Goal: Task Accomplishment & Management: Manage account settings

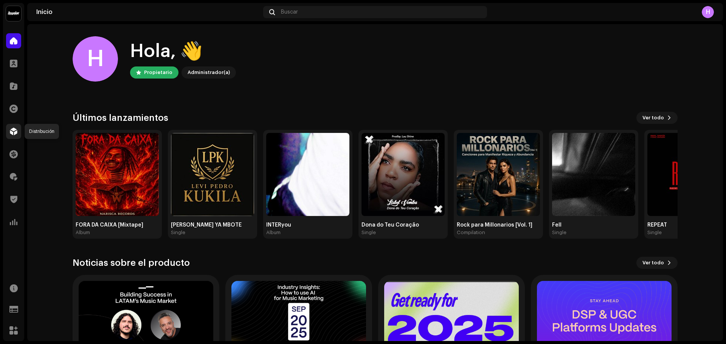
click at [12, 129] on span at bounding box center [14, 132] width 8 height 6
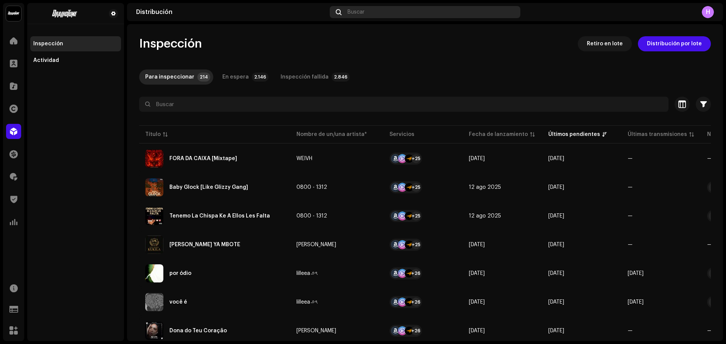
click at [376, 12] on div "Buscar" at bounding box center [425, 12] width 191 height 12
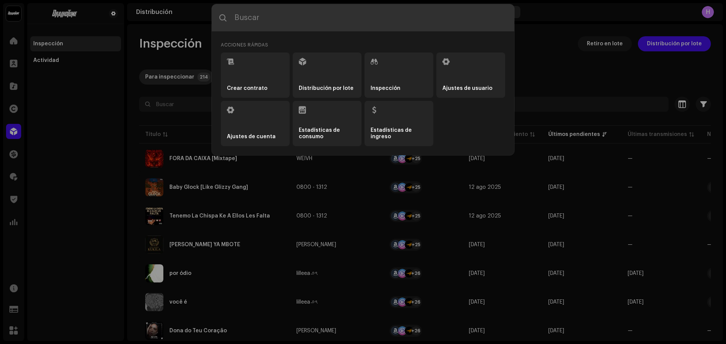
paste input "3044851"
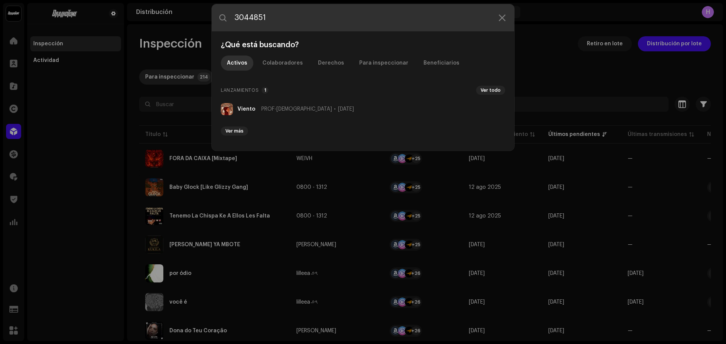
type input "3044851"
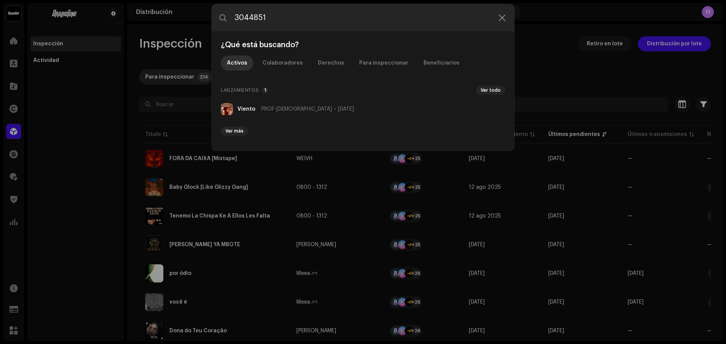
click at [259, 109] on div "Viento PROF-ISUS 17 oct 2025" at bounding box center [295, 109] width 116 height 6
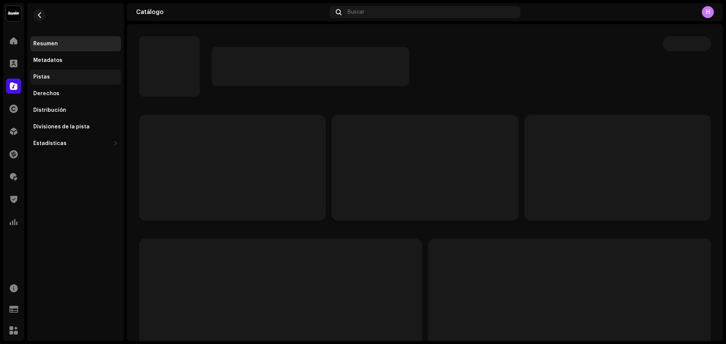
click at [60, 75] on div "Pistas" at bounding box center [75, 77] width 85 height 6
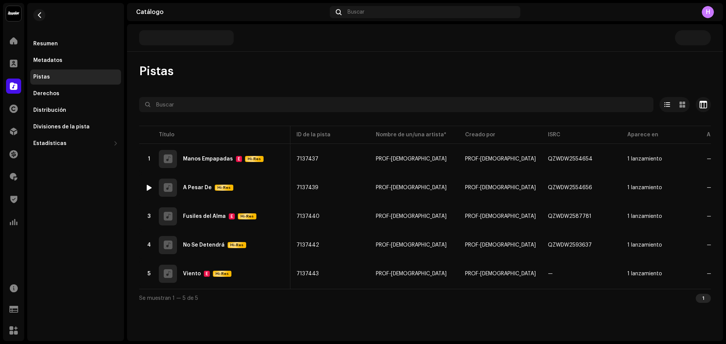
scroll to position [0, 166]
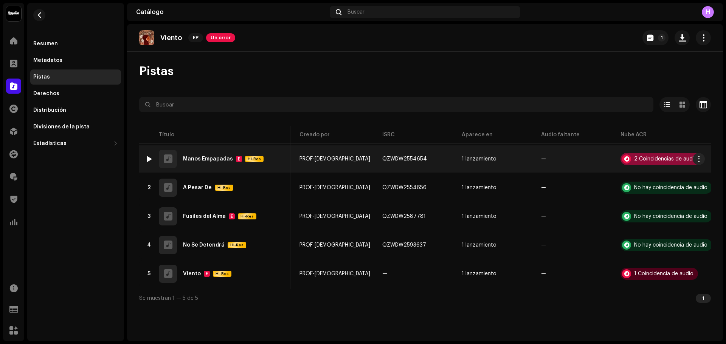
click at [640, 160] on div "2 Coincidencias de audio" at bounding box center [665, 159] width 63 height 5
click at [640, 160] on div "Reconocimiento de audio por Remezclas o muestras 2 Todos los resultados requier…" at bounding box center [363, 172] width 726 height 344
click at [640, 160] on div "2 Coincidencias de audio" at bounding box center [665, 159] width 63 height 5
click at [643, 157] on div "2 Coincidencias de audio" at bounding box center [665, 159] width 63 height 5
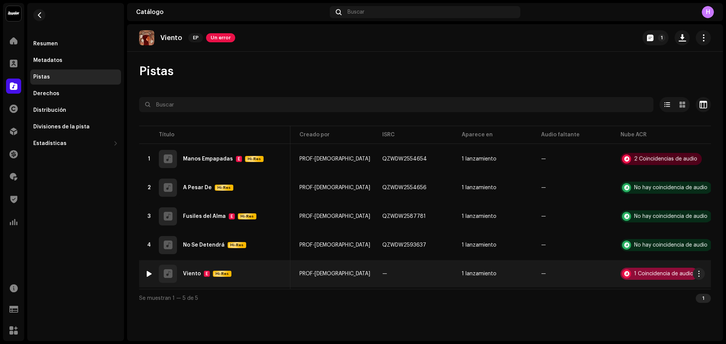
click at [649, 274] on div "1 Coincidencia de audio" at bounding box center [663, 273] width 59 height 5
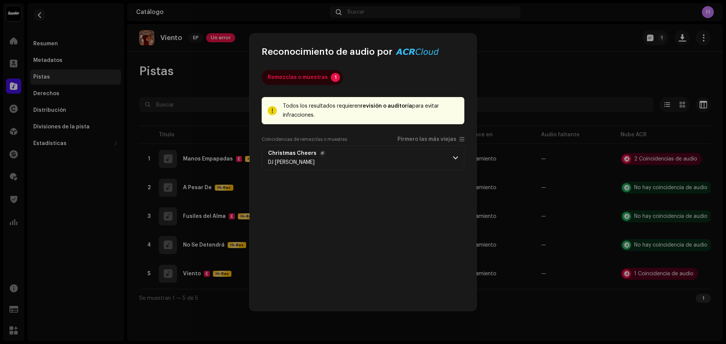
click at [402, 153] on p-accordion-header "Christmas Cheers DJ Falco" at bounding box center [363, 158] width 203 height 25
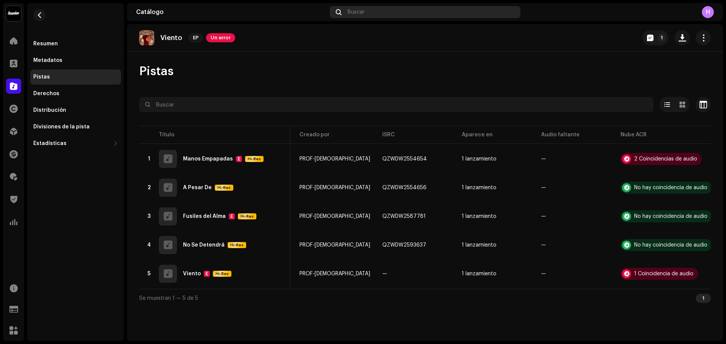
click at [367, 16] on div "Buscar" at bounding box center [425, 12] width 191 height 12
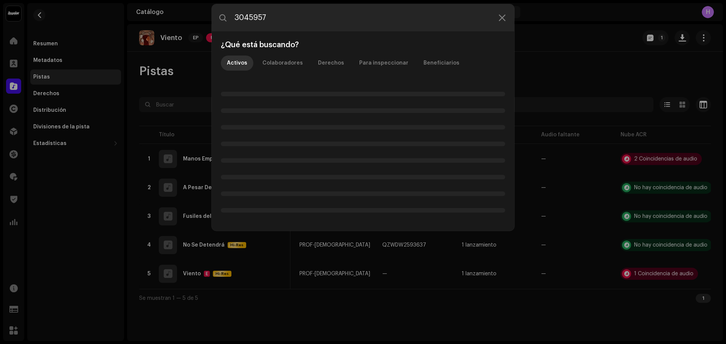
type input "3045957"
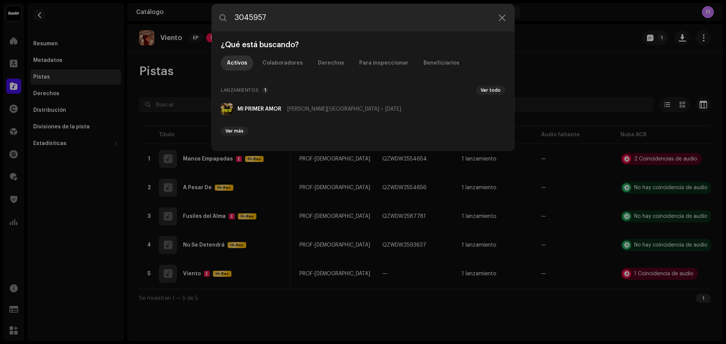
click at [260, 117] on li "MI PRIMER AMOR Cruz del Norte 7 oct 2025" at bounding box center [363, 109] width 290 height 18
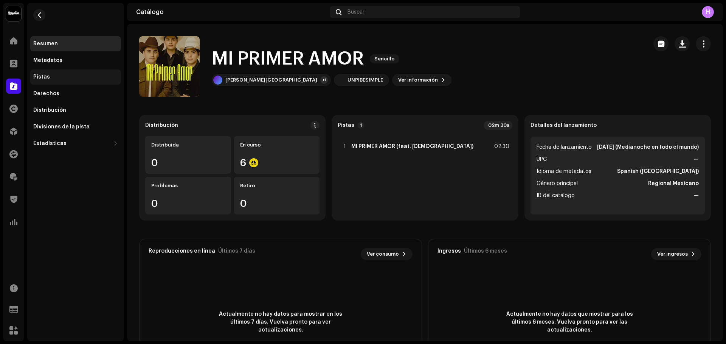
click at [58, 80] on div "Pistas" at bounding box center [75, 77] width 85 height 6
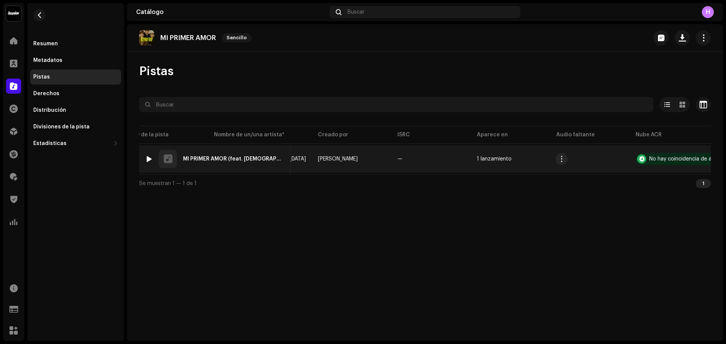
scroll to position [0, 166]
click at [145, 157] on img at bounding box center [149, 159] width 10 height 10
click at [148, 160] on div at bounding box center [149, 159] width 6 height 6
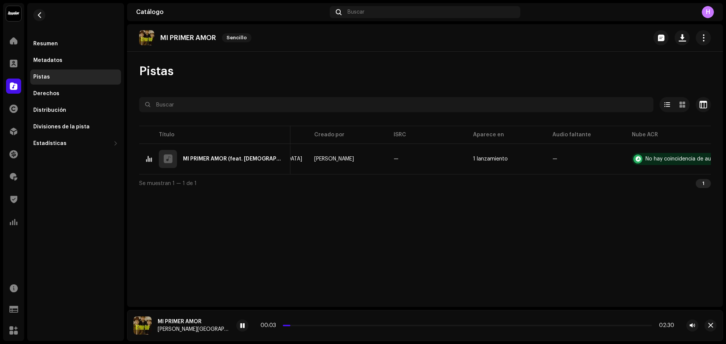
click at [273, 325] on div "00:03 02:30" at bounding box center [467, 326] width 414 height 6
click at [283, 325] on p-slider at bounding box center [467, 326] width 369 height 2
click at [303, 327] on div "00:10 02:30" at bounding box center [467, 326] width 414 height 6
click at [315, 327] on div "00:15 02:30" at bounding box center [467, 326] width 414 height 6
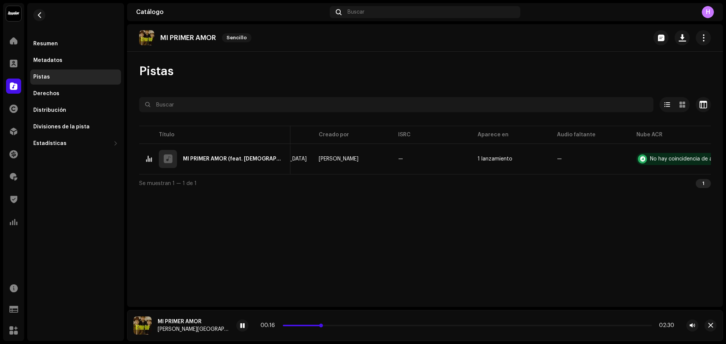
click at [323, 326] on p-slider at bounding box center [467, 326] width 369 height 2
click at [346, 267] on div "MI PRIMER AMOR Sencillo Pistas Seleccionado 0 Opciones Filtros Estado de distri…" at bounding box center [425, 165] width 596 height 283
click at [240, 325] on span at bounding box center [242, 326] width 5 height 6
drag, startPoint x: 153, startPoint y: 40, endPoint x: 166, endPoint y: 37, distance: 13.3
click at [198, 35] on div "MI PRIMER AMOR Sencillo" at bounding box center [196, 37] width 115 height 15
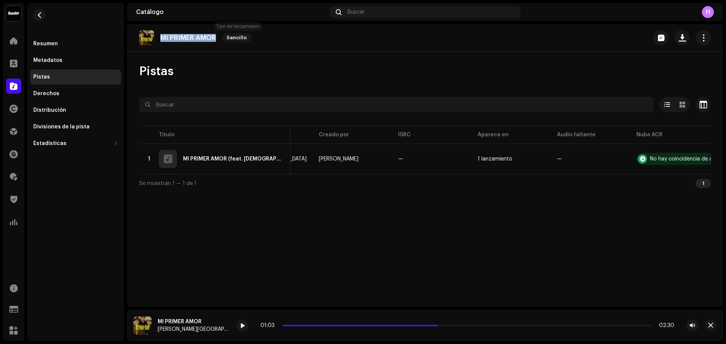
drag, startPoint x: 160, startPoint y: 39, endPoint x: 225, endPoint y: 37, distance: 64.3
click at [225, 37] on div "MI PRIMER AMOR Sencillo" at bounding box center [196, 37] width 115 height 15
copy re-o-release-hero "MI PRIMER AMOR Sencillo"
click at [6, 130] on div "Distribución" at bounding box center [13, 131] width 21 height 21
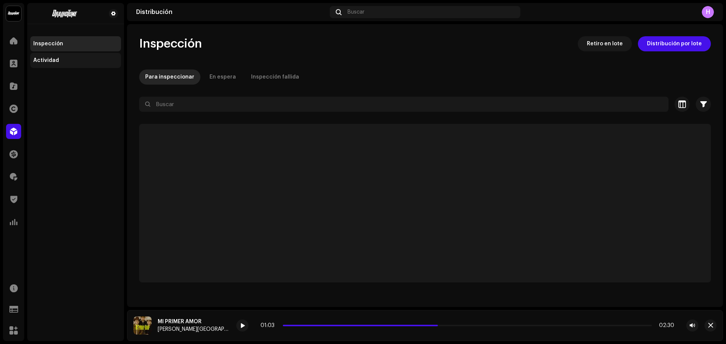
click at [59, 62] on div "Actividad" at bounding box center [75, 60] width 85 height 6
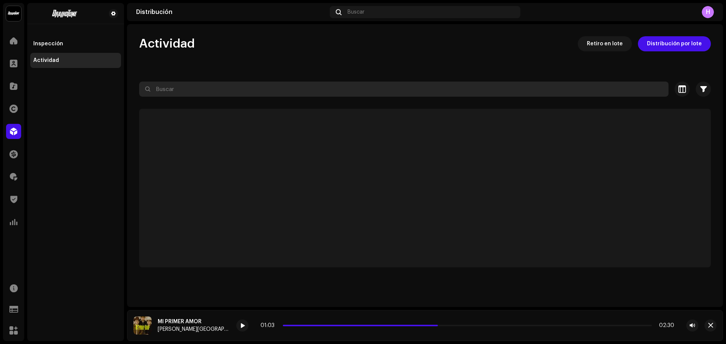
click at [209, 90] on input "text" at bounding box center [403, 89] width 529 height 15
paste input "MI PRIMER AMOR"
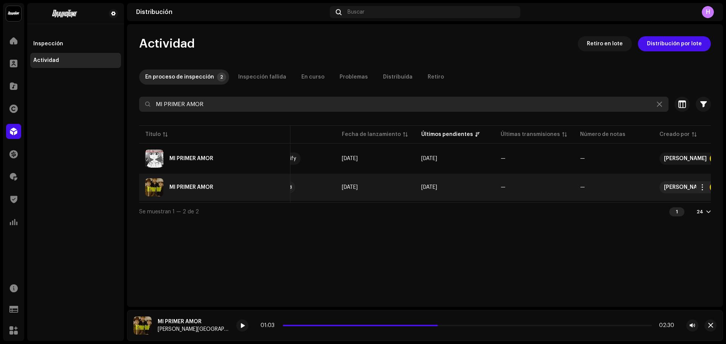
scroll to position [0, 141]
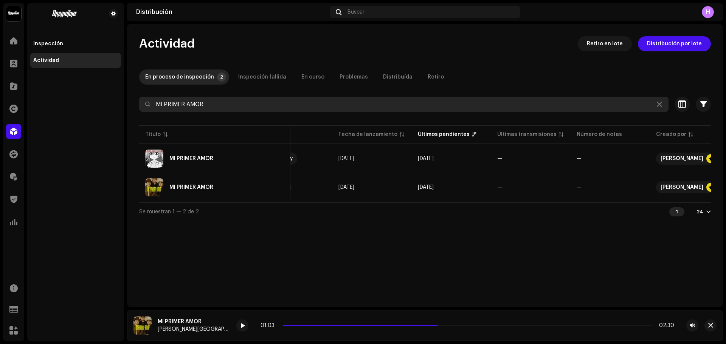
type input "MI PRIMER AMOR"
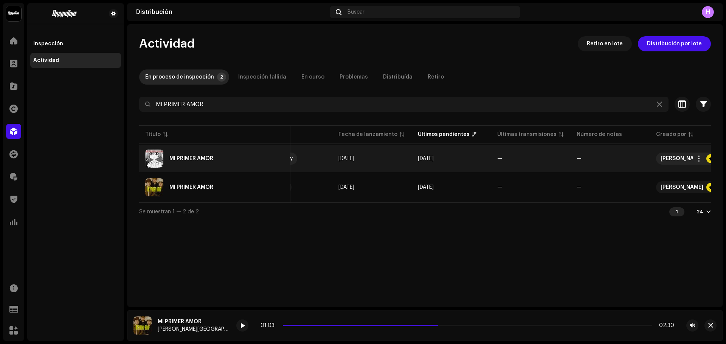
click at [231, 159] on div "MI PRIMER AMOR" at bounding box center [214, 159] width 139 height 18
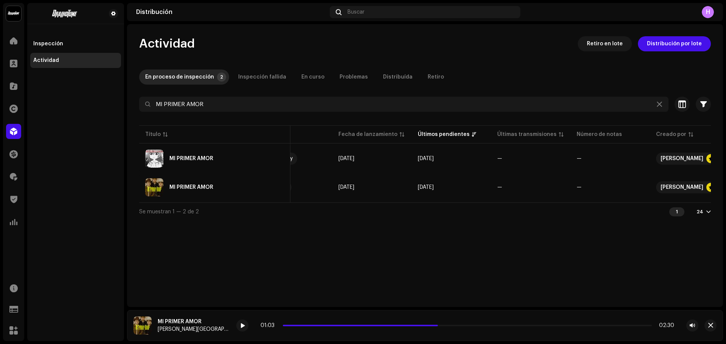
click at [350, 296] on div "MI PRIMER AMOR Gottimusic Servicio Últimos pendientes Últimas transmisiones Est…" at bounding box center [363, 172] width 726 height 344
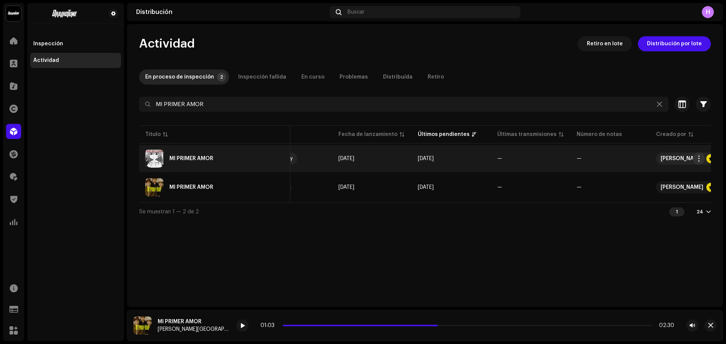
click at [699, 160] on span "button" at bounding box center [699, 159] width 6 height 6
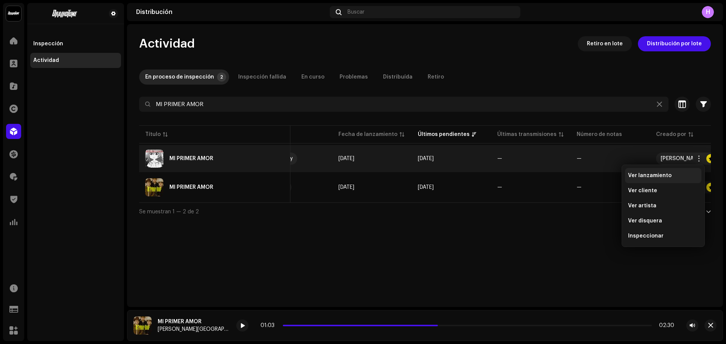
click at [648, 173] on span "Ver lanzamiento" at bounding box center [649, 176] width 43 height 6
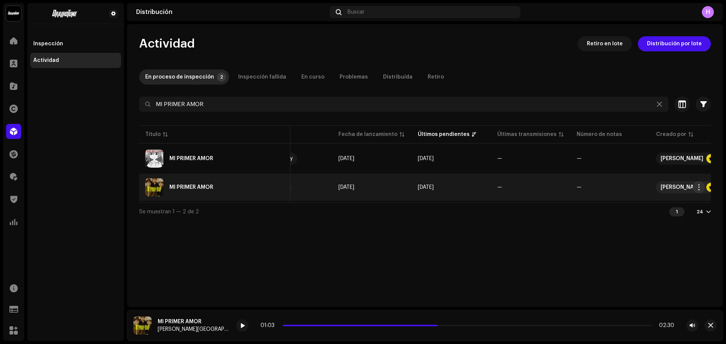
click at [697, 189] on span "button" at bounding box center [699, 187] width 6 height 6
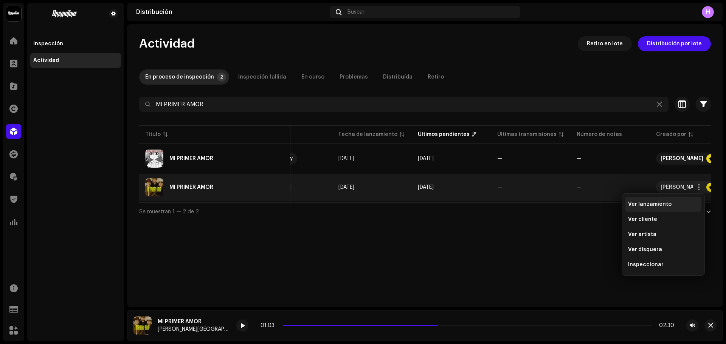
click at [674, 203] on div "Ver lanzamiento" at bounding box center [663, 205] width 70 height 6
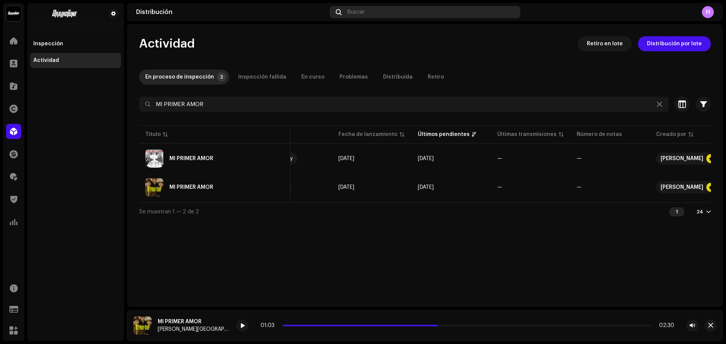
click at [366, 11] on div "Buscar" at bounding box center [425, 12] width 191 height 12
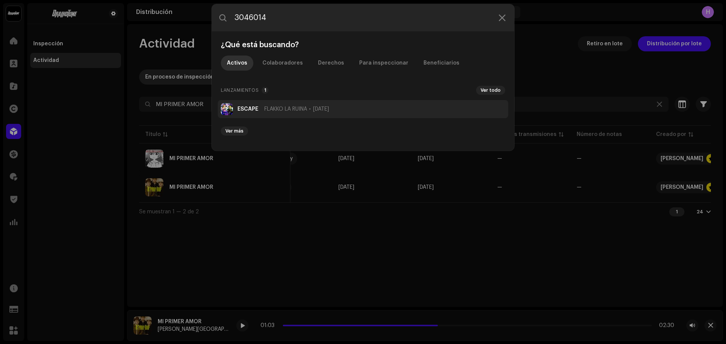
type input "3046014"
click at [255, 108] on strong "ESCAPE" at bounding box center [247, 109] width 21 height 6
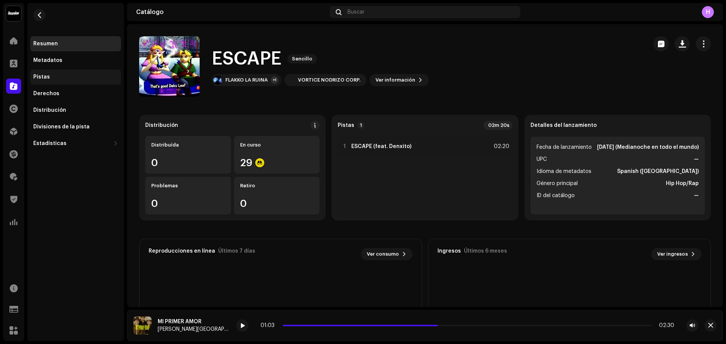
click at [53, 79] on div "Pistas" at bounding box center [75, 77] width 85 height 6
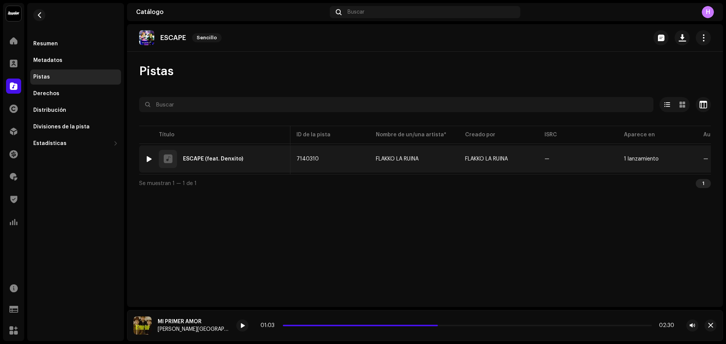
scroll to position [0, 151]
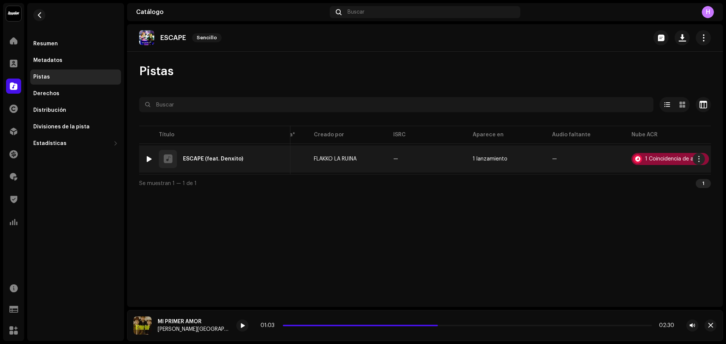
click at [652, 162] on div "1 Coincidencia de audio" at bounding box center [670, 159] width 78 height 12
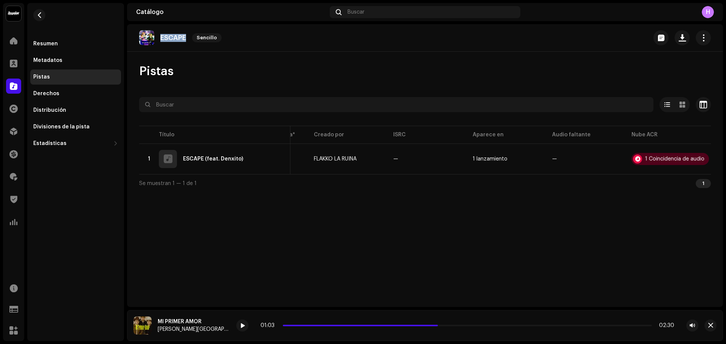
drag, startPoint x: 160, startPoint y: 37, endPoint x: 190, endPoint y: 37, distance: 30.2
click at [190, 37] on div "ESCAPE Sencillo" at bounding box center [181, 37] width 85 height 15
copy re-o-release-hero "ESCAPE Sencillo"
click at [14, 130] on span at bounding box center [14, 132] width 8 height 6
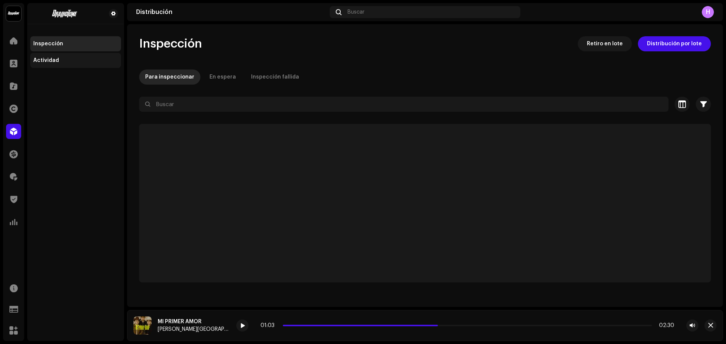
click at [88, 54] on div "Actividad" at bounding box center [75, 60] width 91 height 15
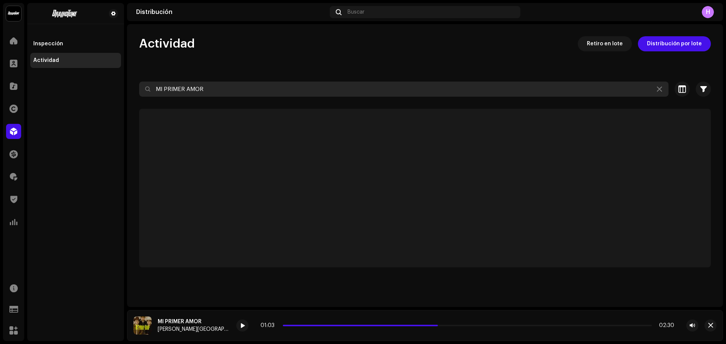
drag, startPoint x: 153, startPoint y: 84, endPoint x: 0, endPoint y: 78, distance: 153.2
click at [0, 78] on div "Draikotune Music Distribution SAC Inicio Clientes Catálogo Derechos Distribució…" at bounding box center [363, 172] width 726 height 344
type input "v"
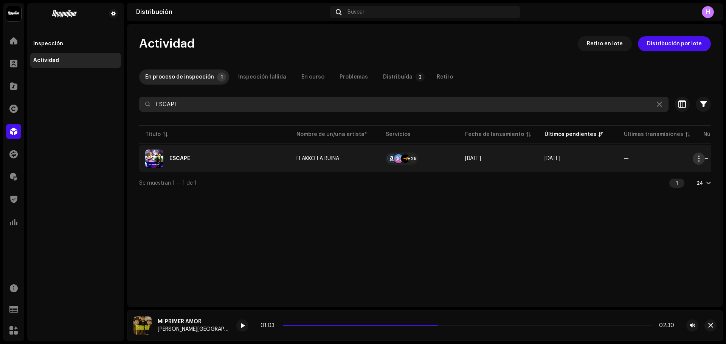
type input "ESCAPE"
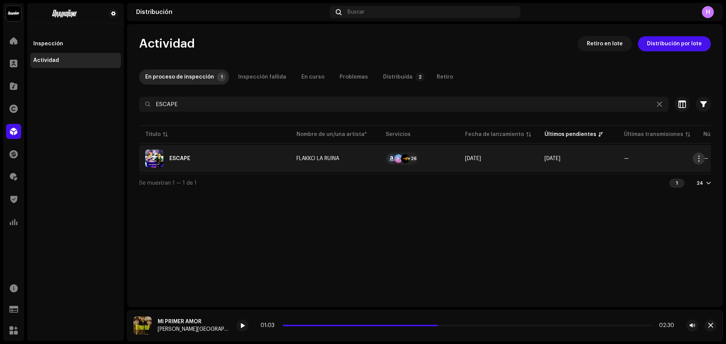
click at [699, 159] on span "button" at bounding box center [699, 159] width 6 height 6
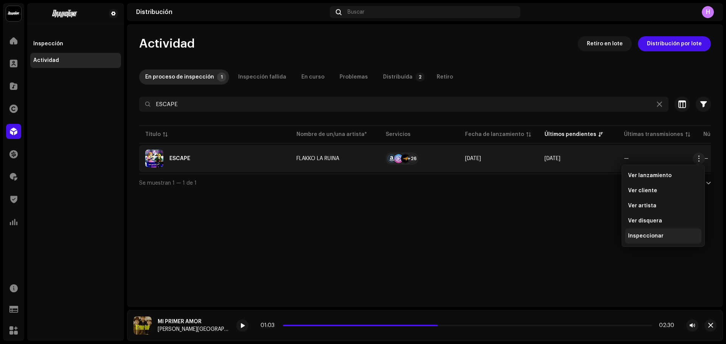
click at [640, 235] on span "Inspeccionar" at bounding box center [646, 236] width 36 height 6
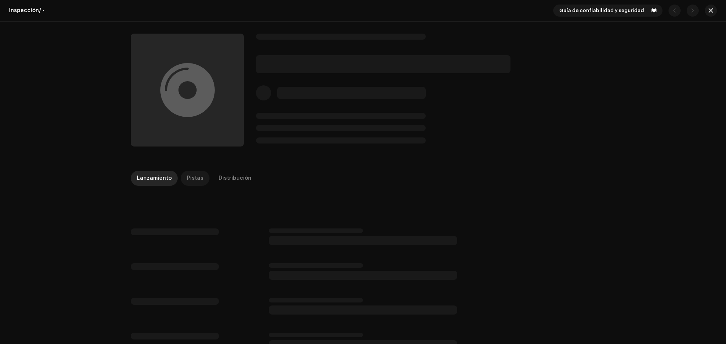
drag, startPoint x: 200, startPoint y: 187, endPoint x: 189, endPoint y: 178, distance: 14.0
click at [189, 178] on div "Lanzamiento Pistas Distribución" at bounding box center [363, 182] width 464 height 22
click at [189, 178] on div "Pistas" at bounding box center [195, 178] width 17 height 15
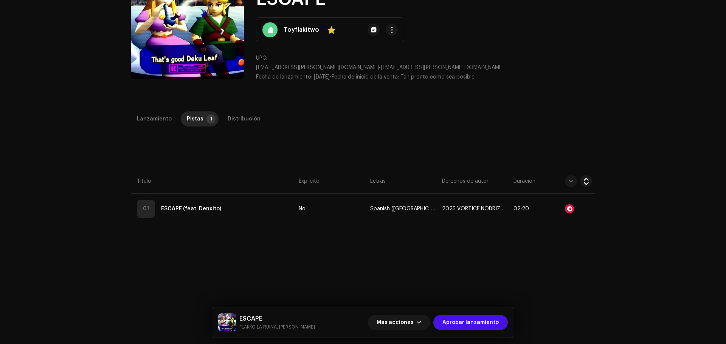
scroll to position [68, 0]
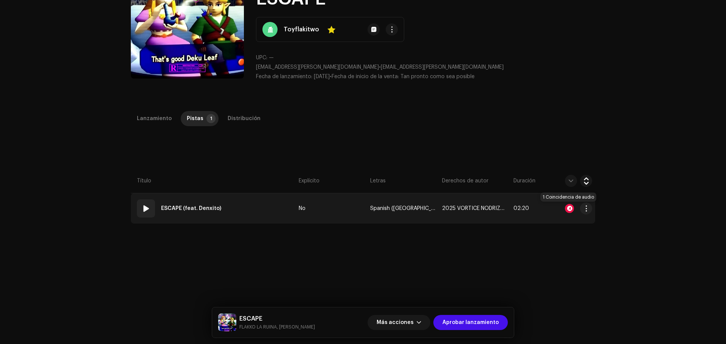
click at [567, 212] on div at bounding box center [569, 208] width 9 height 9
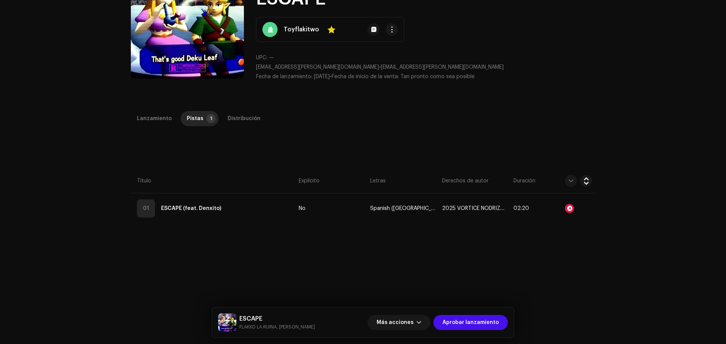
click at [527, 146] on div "Lanzamiento Pistas 1 Distribución Compilación Is it a compilation? * No Sí Idio…" at bounding box center [363, 265] width 488 height 308
click at [229, 117] on div "Distribución" at bounding box center [244, 118] width 33 height 15
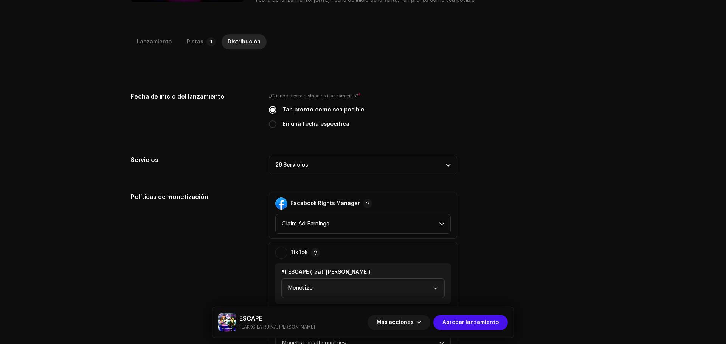
scroll to position [150, 0]
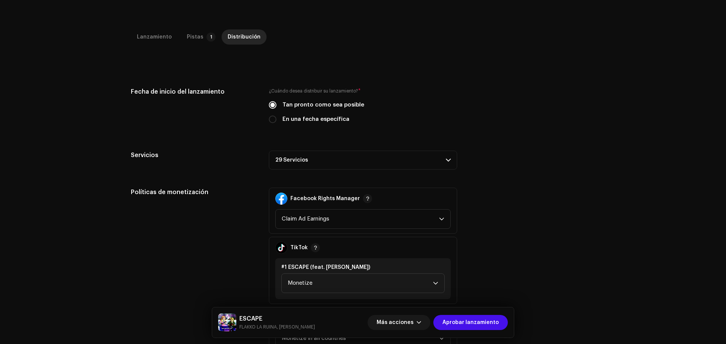
click at [398, 156] on p-accordion-header "29 Servicios" at bounding box center [363, 160] width 188 height 19
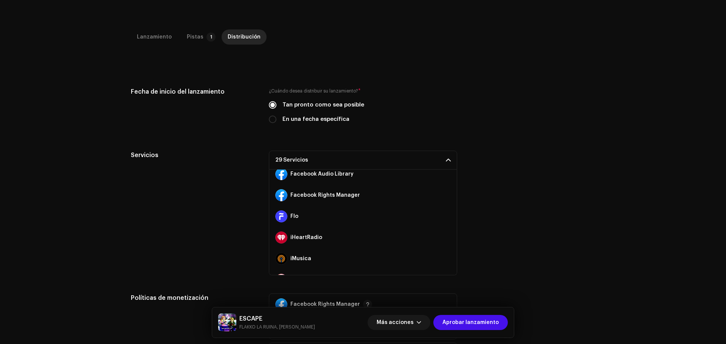
scroll to position [138, 0]
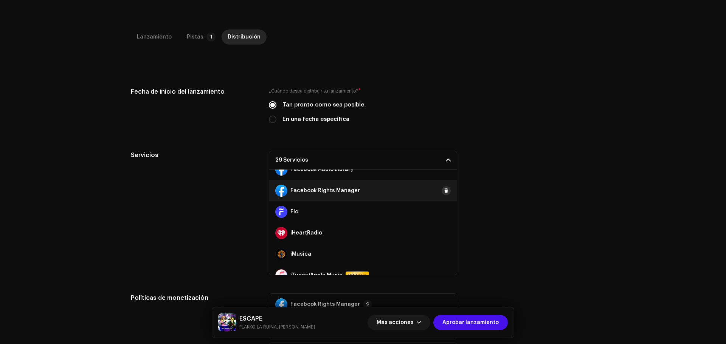
click at [444, 194] on span at bounding box center [446, 191] width 5 height 6
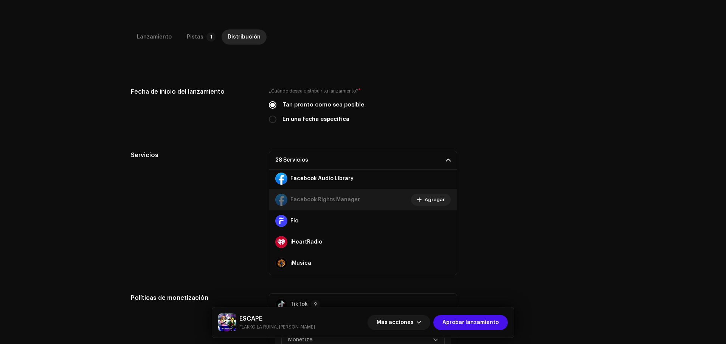
scroll to position [129, 0]
click at [429, 200] on span "Agregar" at bounding box center [435, 199] width 20 height 15
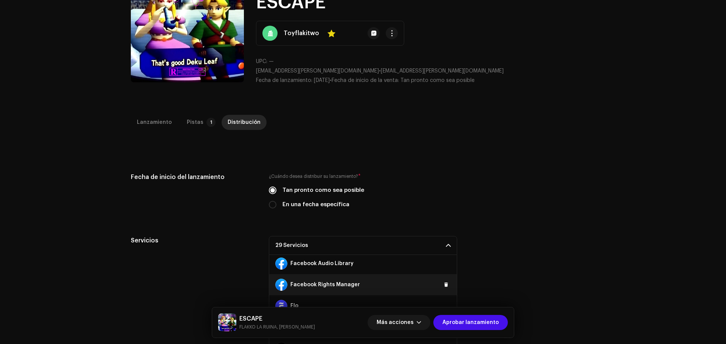
scroll to position [54, 0]
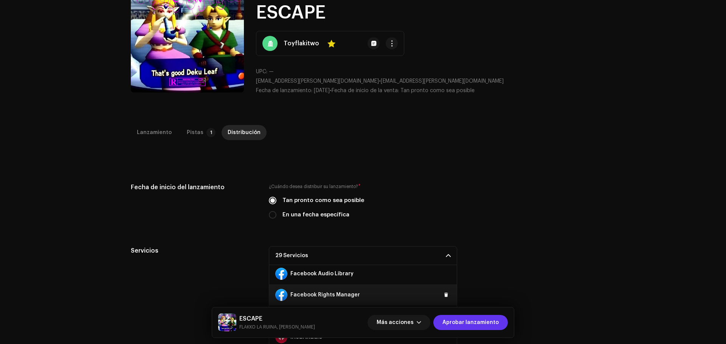
click at [464, 324] on span "Aprobar lanzamiento" at bounding box center [470, 322] width 56 height 15
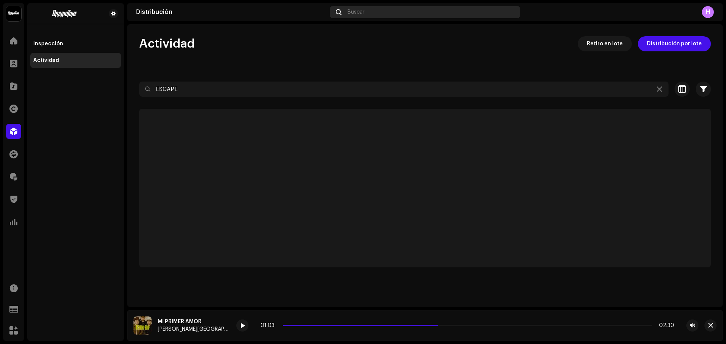
click at [374, 9] on div "Buscar" at bounding box center [425, 12] width 191 height 12
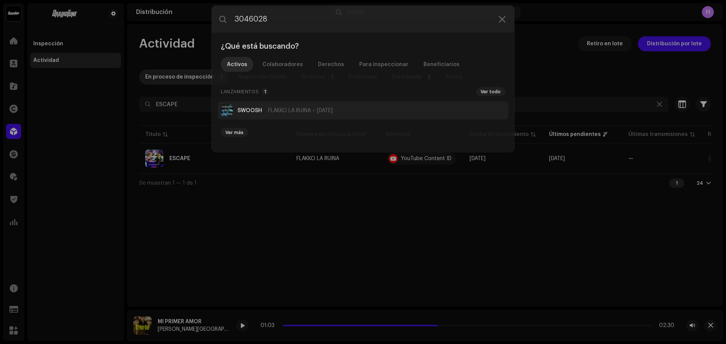
type input "3046028"
click at [265, 105] on li "SWOOSH FLAKKO LA RUINA 7 oct 2025" at bounding box center [363, 109] width 290 height 18
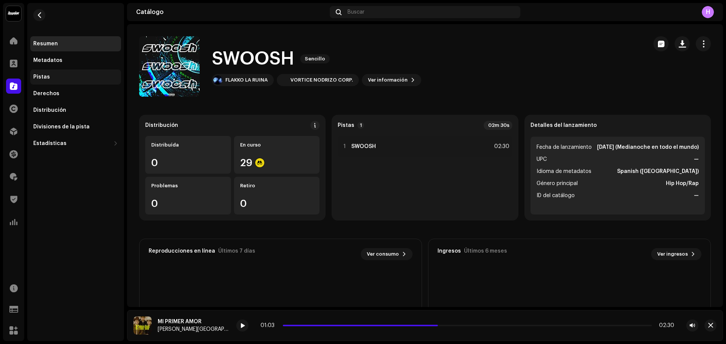
click at [68, 70] on div "Pistas" at bounding box center [75, 77] width 91 height 15
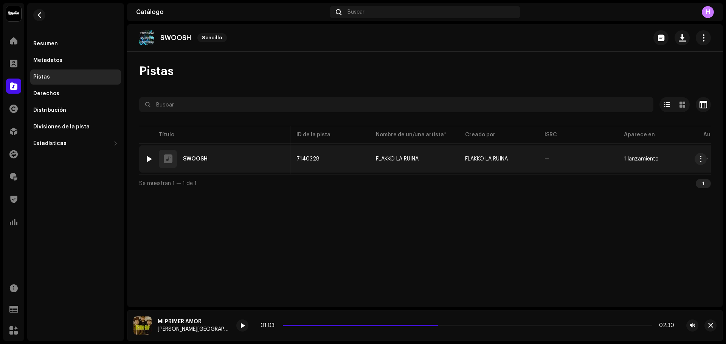
scroll to position [0, 155]
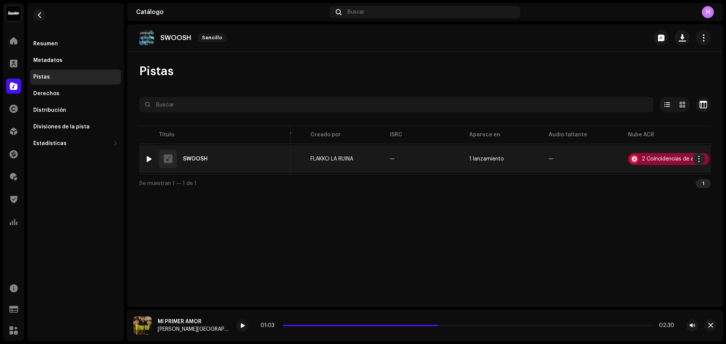
click at [651, 157] on div "2 Coincidencias de audio" at bounding box center [673, 159] width 63 height 5
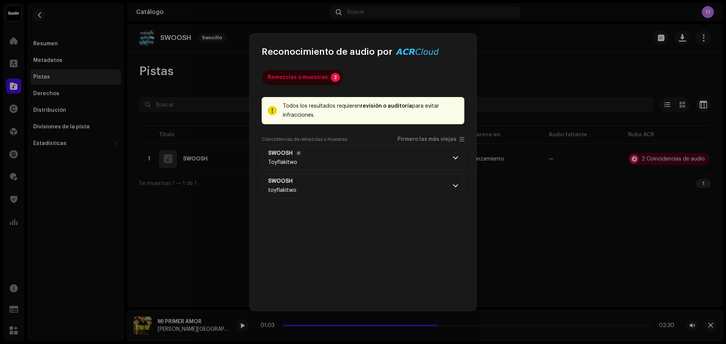
click at [406, 163] on p-accordion-header "SWOOSH Toyflakitwo" at bounding box center [363, 158] width 203 height 25
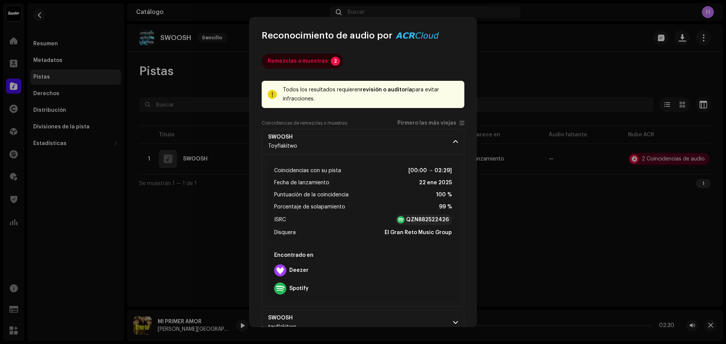
scroll to position [20, 0]
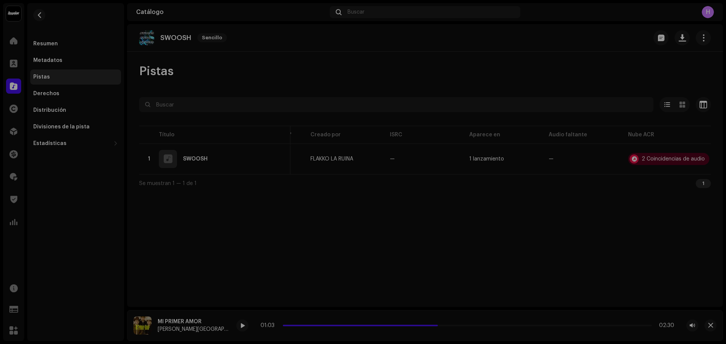
click at [163, 39] on div "Reconocimiento de audio por Remezclas o muestras 2 Todos los resultados requier…" at bounding box center [363, 172] width 726 height 344
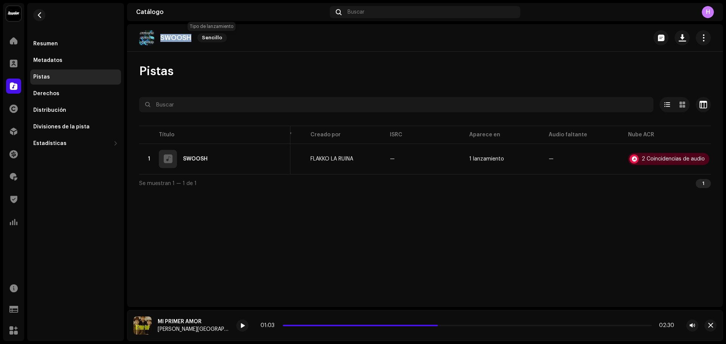
drag, startPoint x: 161, startPoint y: 39, endPoint x: 201, endPoint y: 36, distance: 39.4
click at [201, 36] on div "SWOOSH Sencillo" at bounding box center [184, 37] width 91 height 15
copy re-o-release-hero "SWOOSH Sencillo"
click at [17, 133] on div at bounding box center [13, 131] width 15 height 15
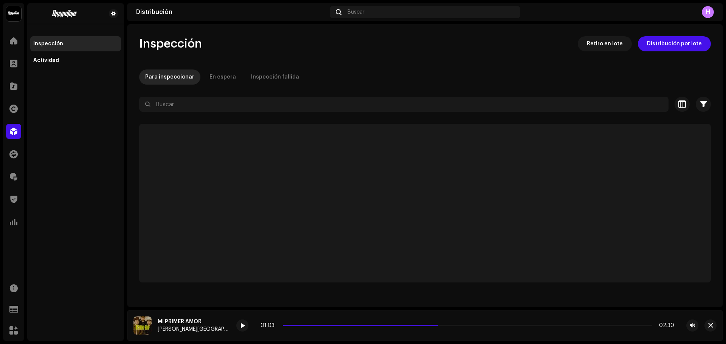
click at [59, 68] on div "Inspección Actividad" at bounding box center [75, 172] width 97 height 338
click at [57, 62] on div "Actividad" at bounding box center [75, 60] width 85 height 6
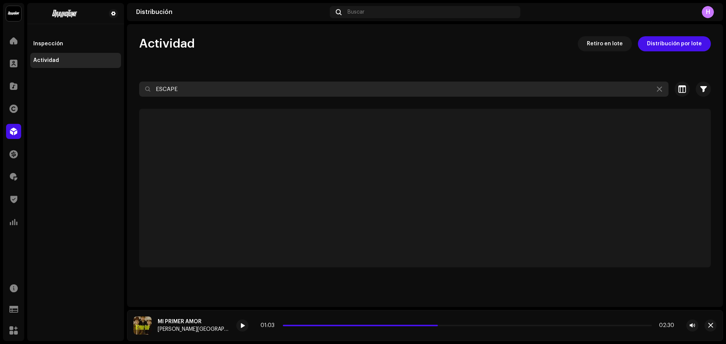
click at [246, 96] on input "ESCAPE" at bounding box center [403, 89] width 529 height 15
type input "E"
type input "SWOOSH"
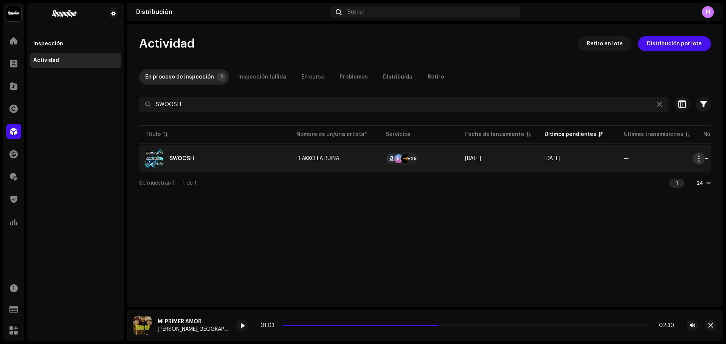
click at [701, 159] on span "button" at bounding box center [699, 159] width 6 height 6
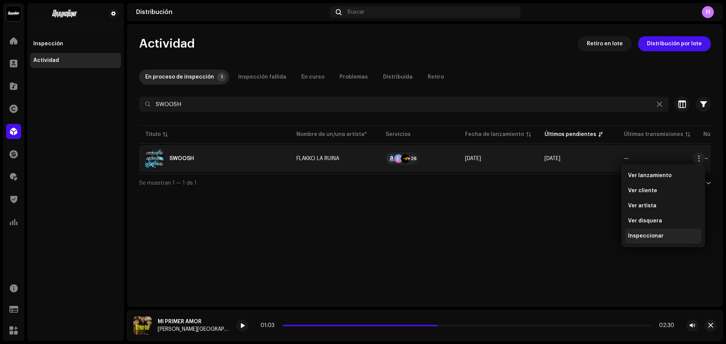
click at [640, 231] on div "Inspeccionar" at bounding box center [663, 236] width 76 height 15
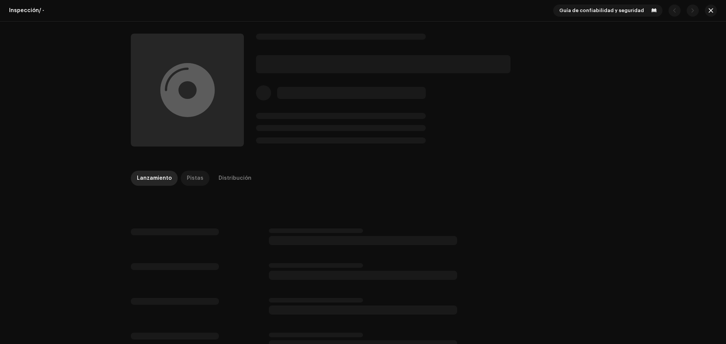
click at [194, 181] on div "Pistas" at bounding box center [195, 178] width 17 height 15
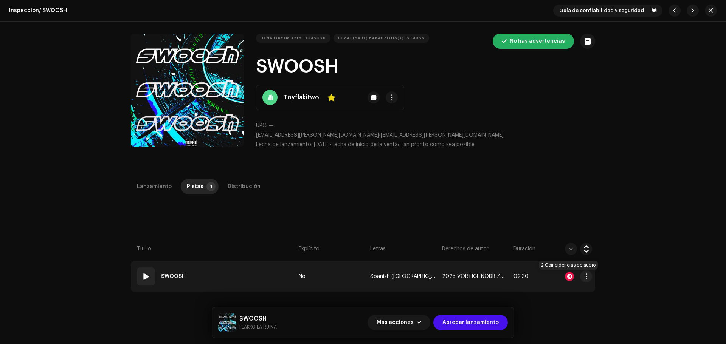
click at [565, 275] on div at bounding box center [569, 276] width 9 height 9
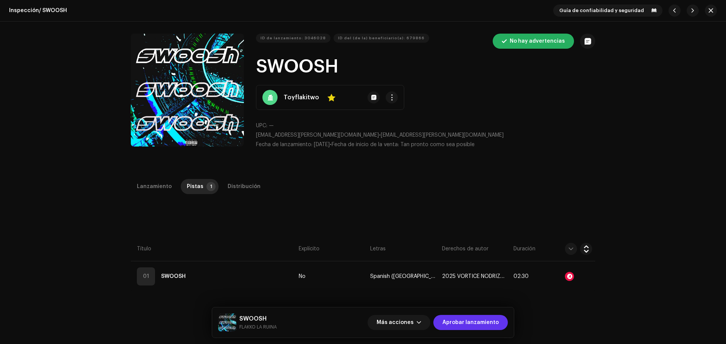
click at [468, 319] on span "Aprobar lanzamiento" at bounding box center [470, 322] width 56 height 15
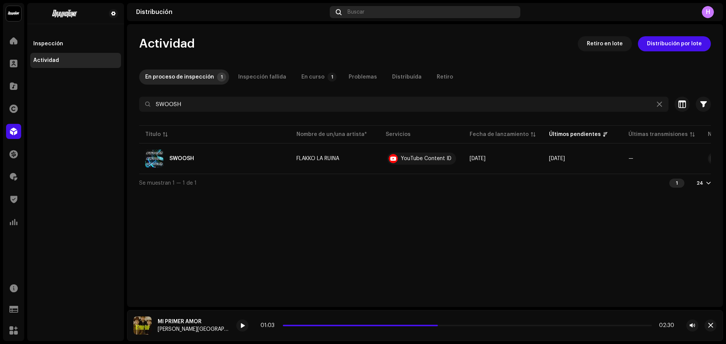
click at [360, 11] on span "Buscar" at bounding box center [355, 12] width 17 height 6
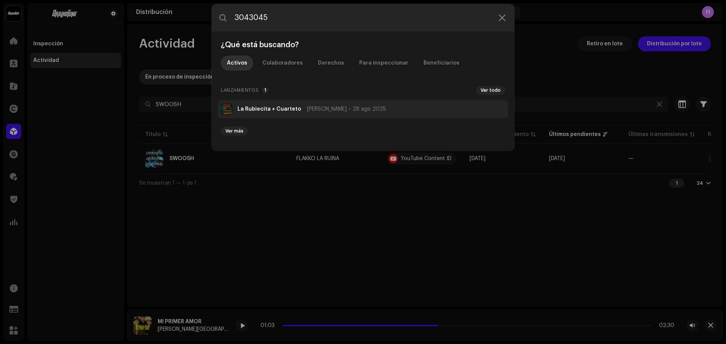
type input "3043045"
click at [297, 107] on div "La Rubiecita + Cuarteto Dario BCN 28 ago 2025" at bounding box center [311, 109] width 149 height 6
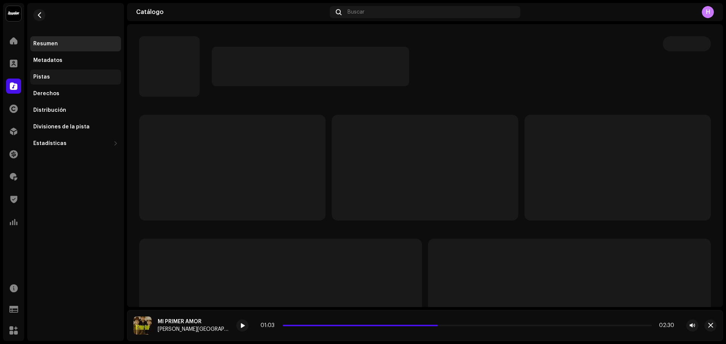
click at [54, 76] on div "Pistas" at bounding box center [75, 77] width 85 height 6
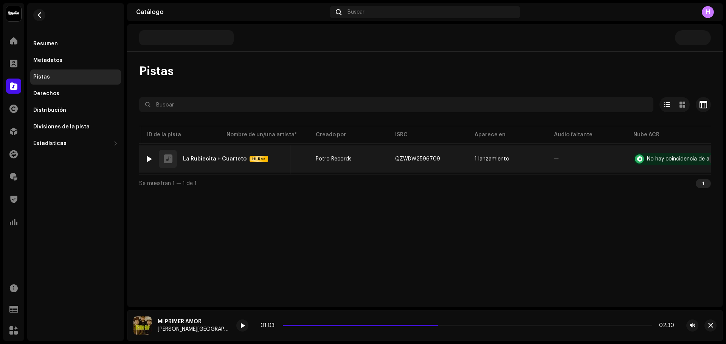
scroll to position [0, 166]
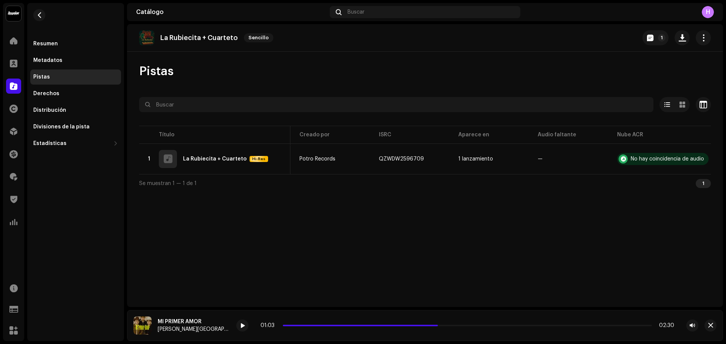
click at [656, 29] on div "La Rubiecita + Cuarteto Sencillo 1" at bounding box center [425, 38] width 596 height 28
click at [649, 38] on span "button" at bounding box center [650, 38] width 6 height 6
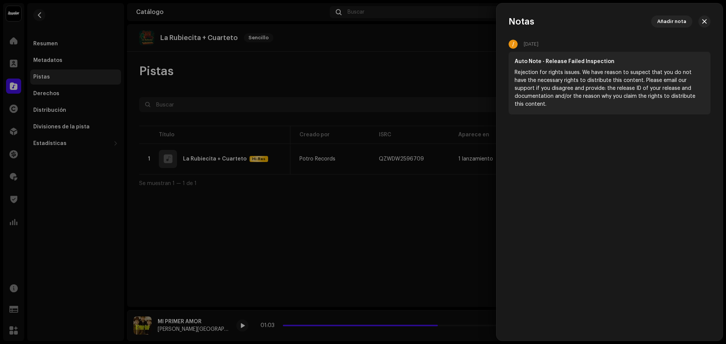
click at [429, 65] on div at bounding box center [363, 172] width 726 height 344
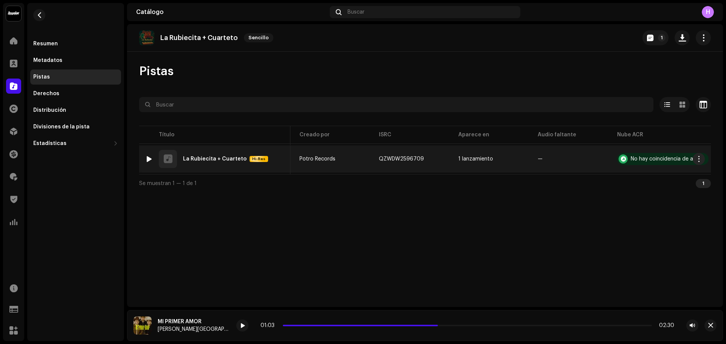
click at [146, 159] on div at bounding box center [149, 159] width 6 height 6
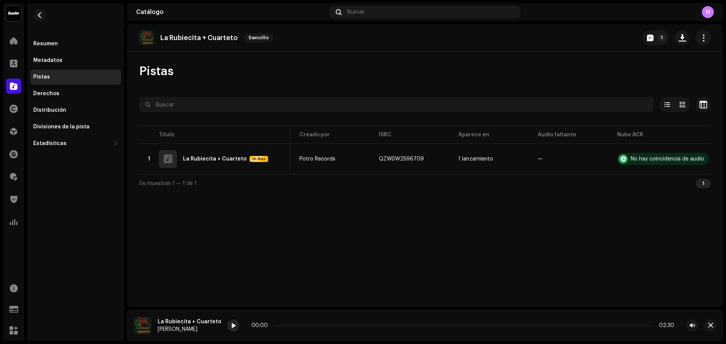
click at [231, 326] on span at bounding box center [233, 326] width 5 height 6
click at [654, 39] on button "1" at bounding box center [655, 37] width 26 height 15
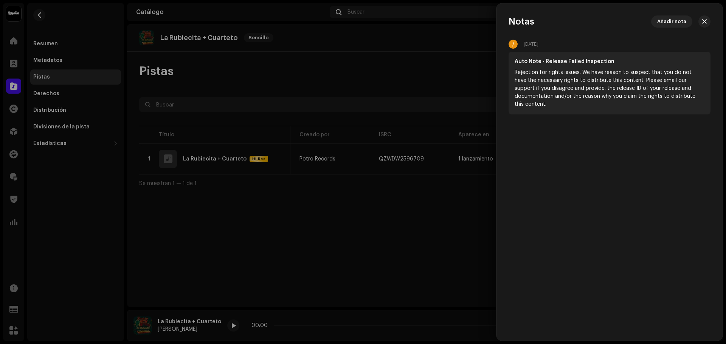
click at [409, 76] on div at bounding box center [363, 172] width 726 height 344
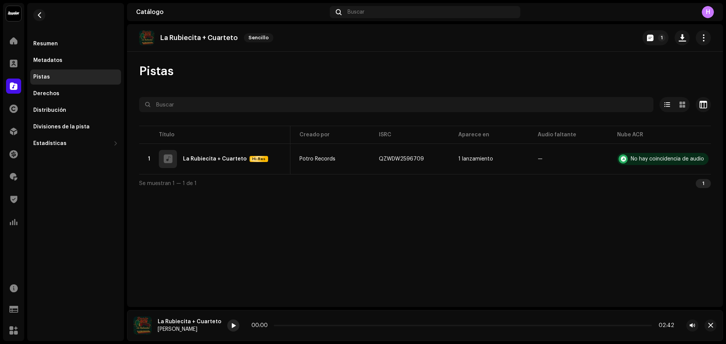
click at [227, 326] on div at bounding box center [233, 326] width 12 height 12
click at [303, 325] on p-slider at bounding box center [463, 326] width 378 height 2
click at [232, 324] on div at bounding box center [233, 326] width 12 height 12
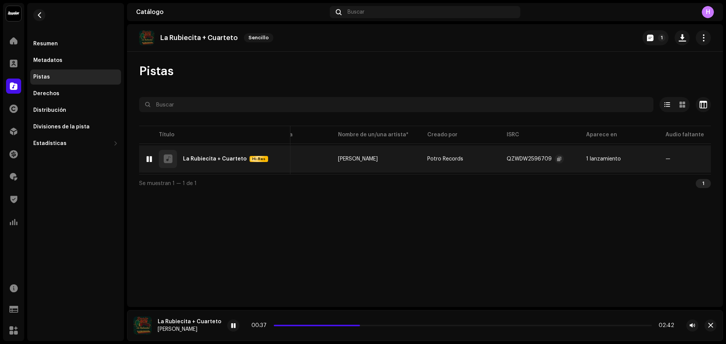
scroll to position [0, 0]
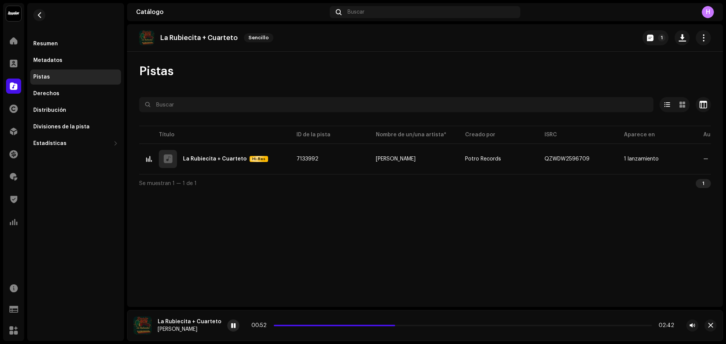
click at [227, 322] on div at bounding box center [233, 326] width 12 height 12
drag, startPoint x: 160, startPoint y: 40, endPoint x: 237, endPoint y: 42, distance: 77.5
click at [237, 42] on div "La Rubiecita + Cuarteto Sencillo" at bounding box center [207, 37] width 137 height 15
copy p "La Rubiecita + Cuarteto"
click at [12, 127] on div at bounding box center [13, 131] width 15 height 15
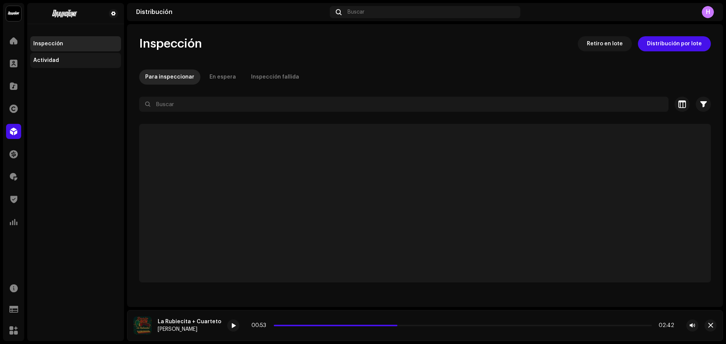
click at [59, 54] on div "Actividad" at bounding box center [75, 60] width 91 height 15
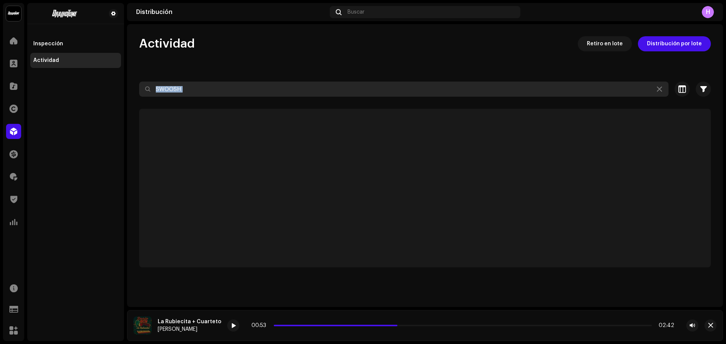
drag, startPoint x: 206, startPoint y: 97, endPoint x: 141, endPoint y: 88, distance: 65.6
click at [141, 88] on re-o-filter-bar "SWOOSH Seleccionado 0 Seleccionar todo Opciones Filtros Puntuación de confianza…" at bounding box center [425, 95] width 572 height 27
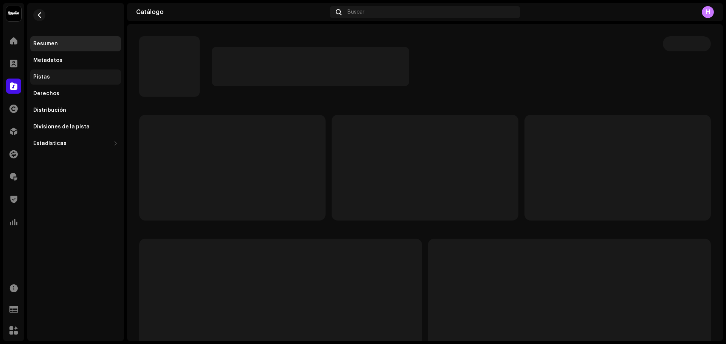
click at [64, 76] on div "Pistas" at bounding box center [75, 77] width 85 height 6
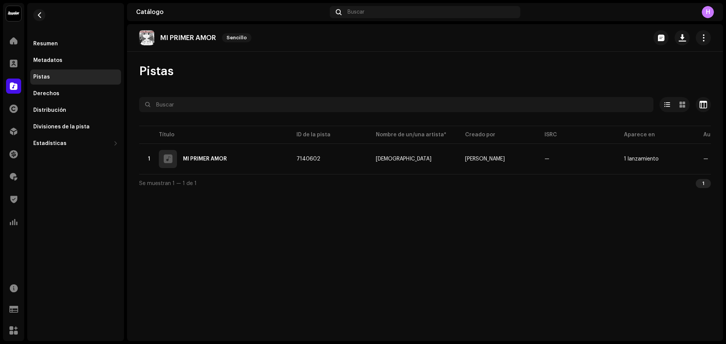
scroll to position [0, 166]
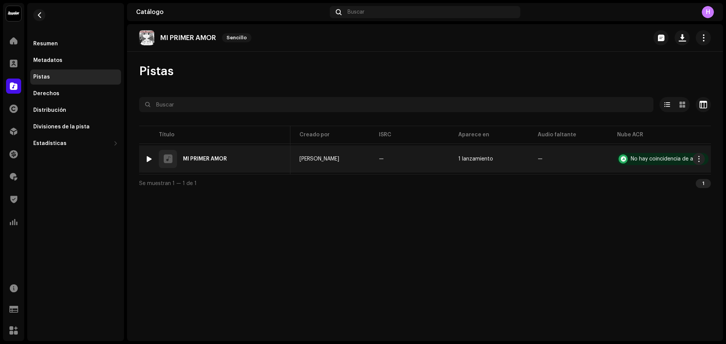
click at [150, 159] on div at bounding box center [149, 159] width 6 height 6
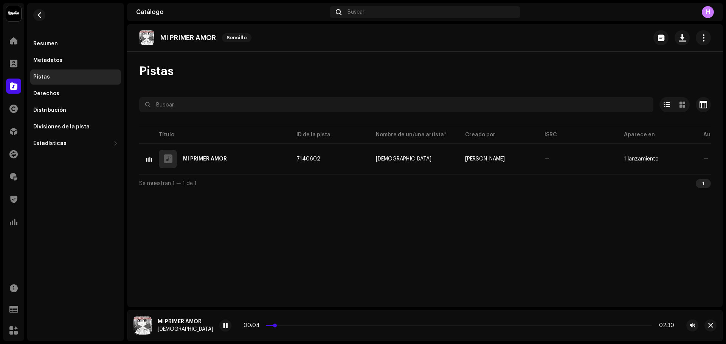
click at [281, 326] on p-slider at bounding box center [459, 326] width 386 height 2
click at [219, 326] on div at bounding box center [225, 326] width 12 height 12
